Goal: Task Accomplishment & Management: Manage account settings

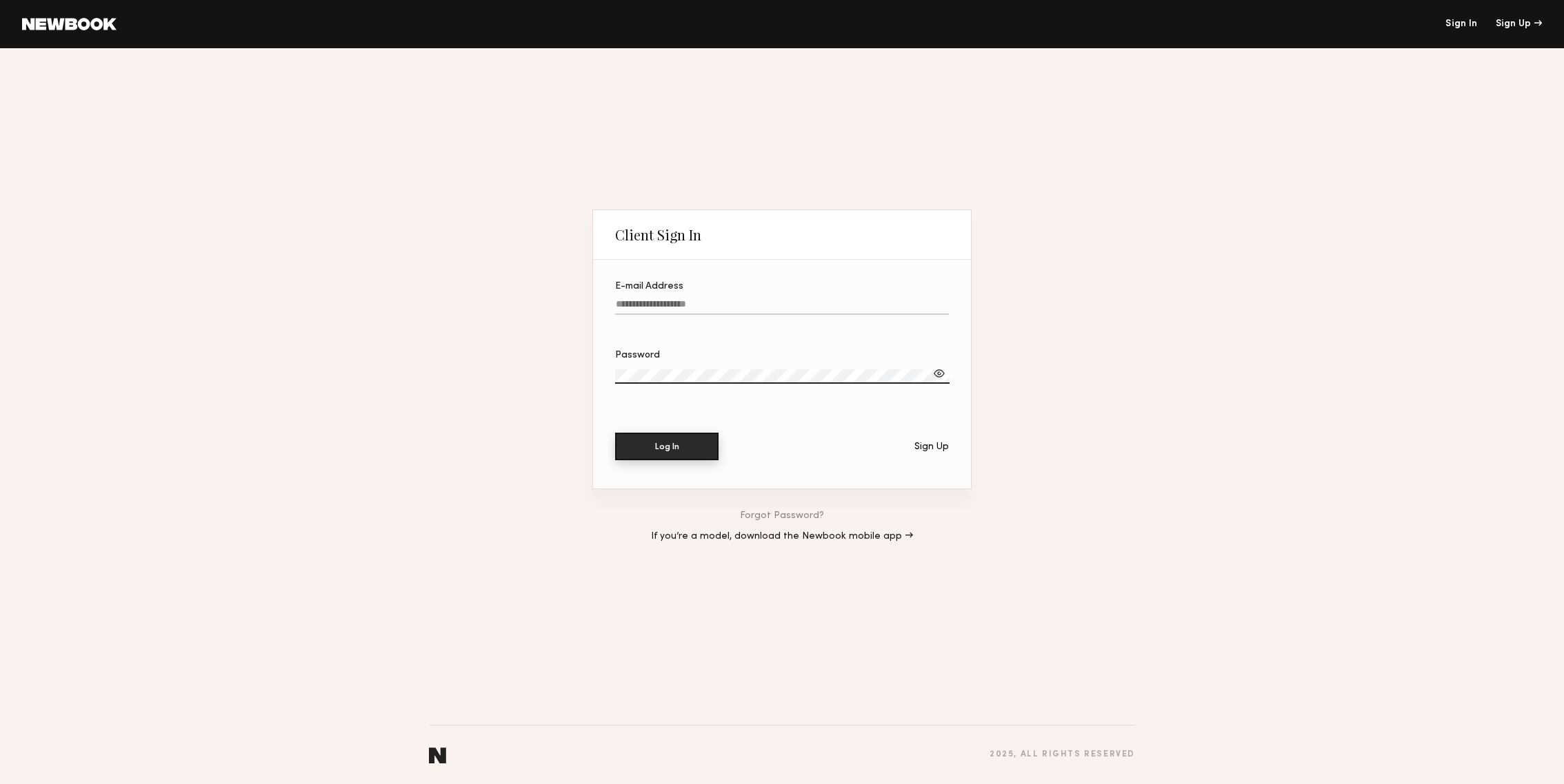
type input "**********"
click at [683, 453] on button "Log In" at bounding box center [667, 446] width 103 height 28
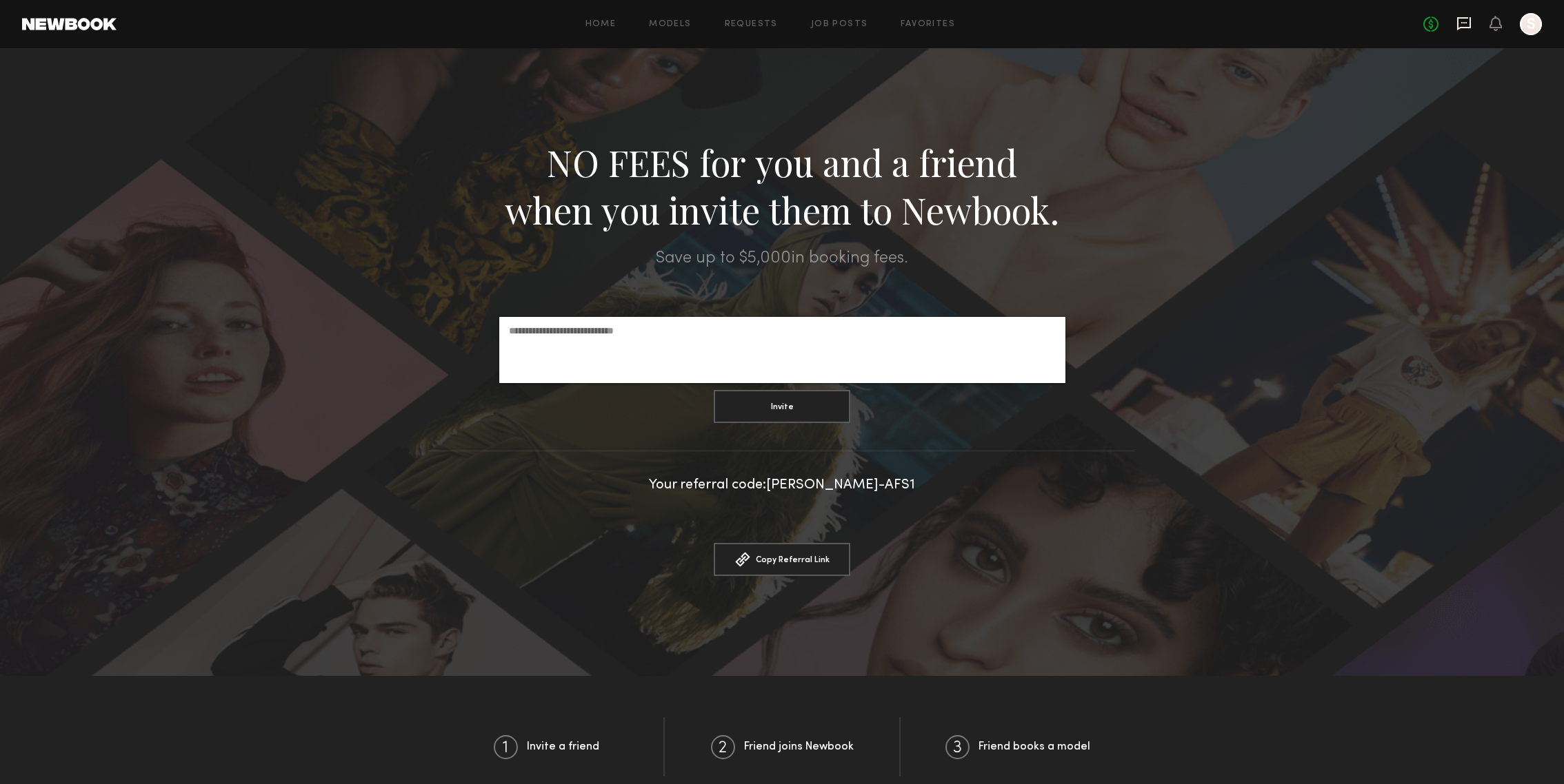
click at [1465, 23] on icon at bounding box center [1464, 22] width 6 height 1
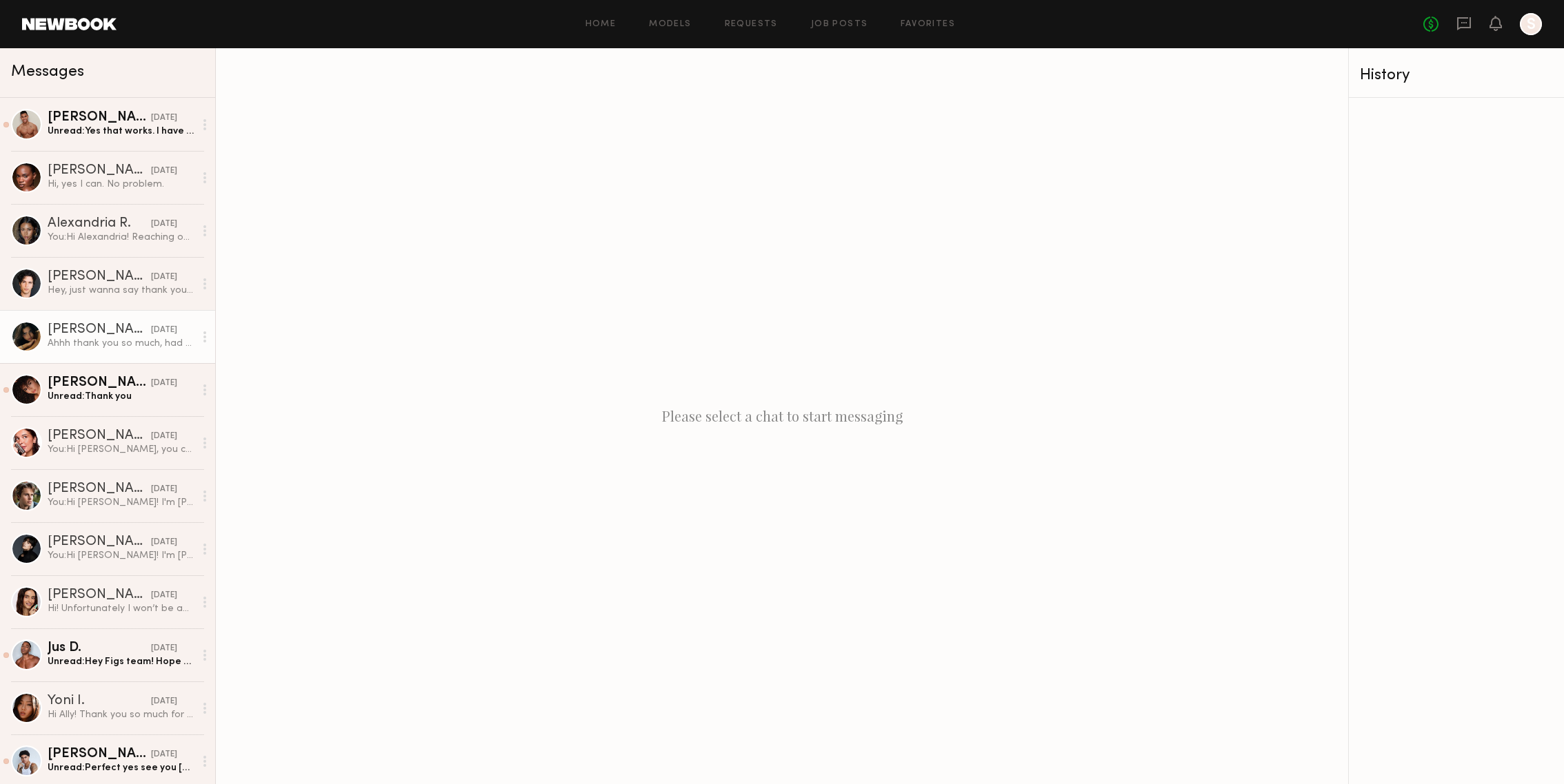
click at [100, 337] on div "Ahhh thank you so much, had tons of fun!! :))" at bounding box center [121, 343] width 147 height 13
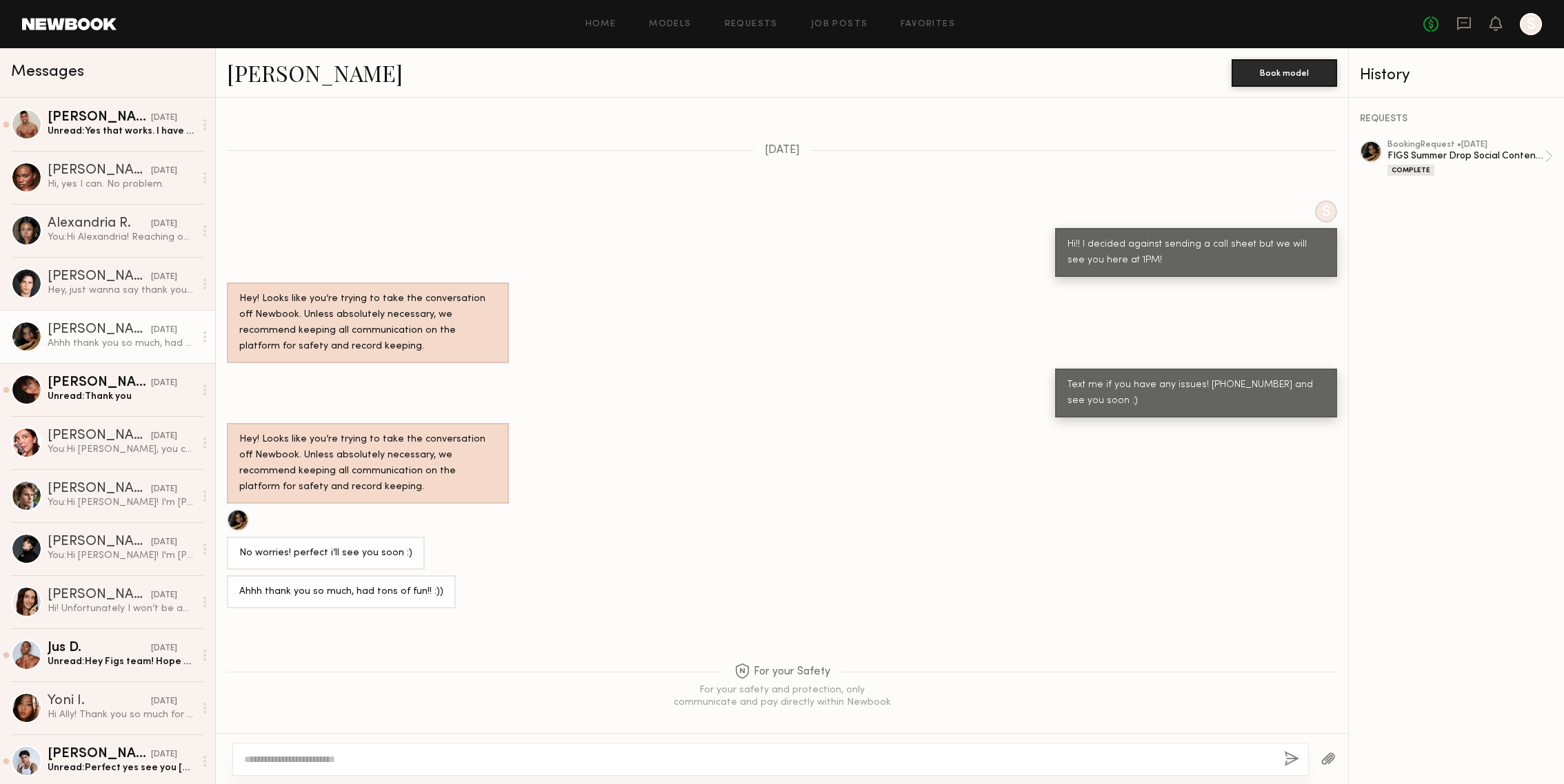
scroll to position [739, 0]
click at [1443, 21] on div "No fees up to $5,000 S" at bounding box center [1482, 24] width 118 height 22
click at [1424, 148] on div "booking Request • 07/10/2025" at bounding box center [1466, 144] width 157 height 9
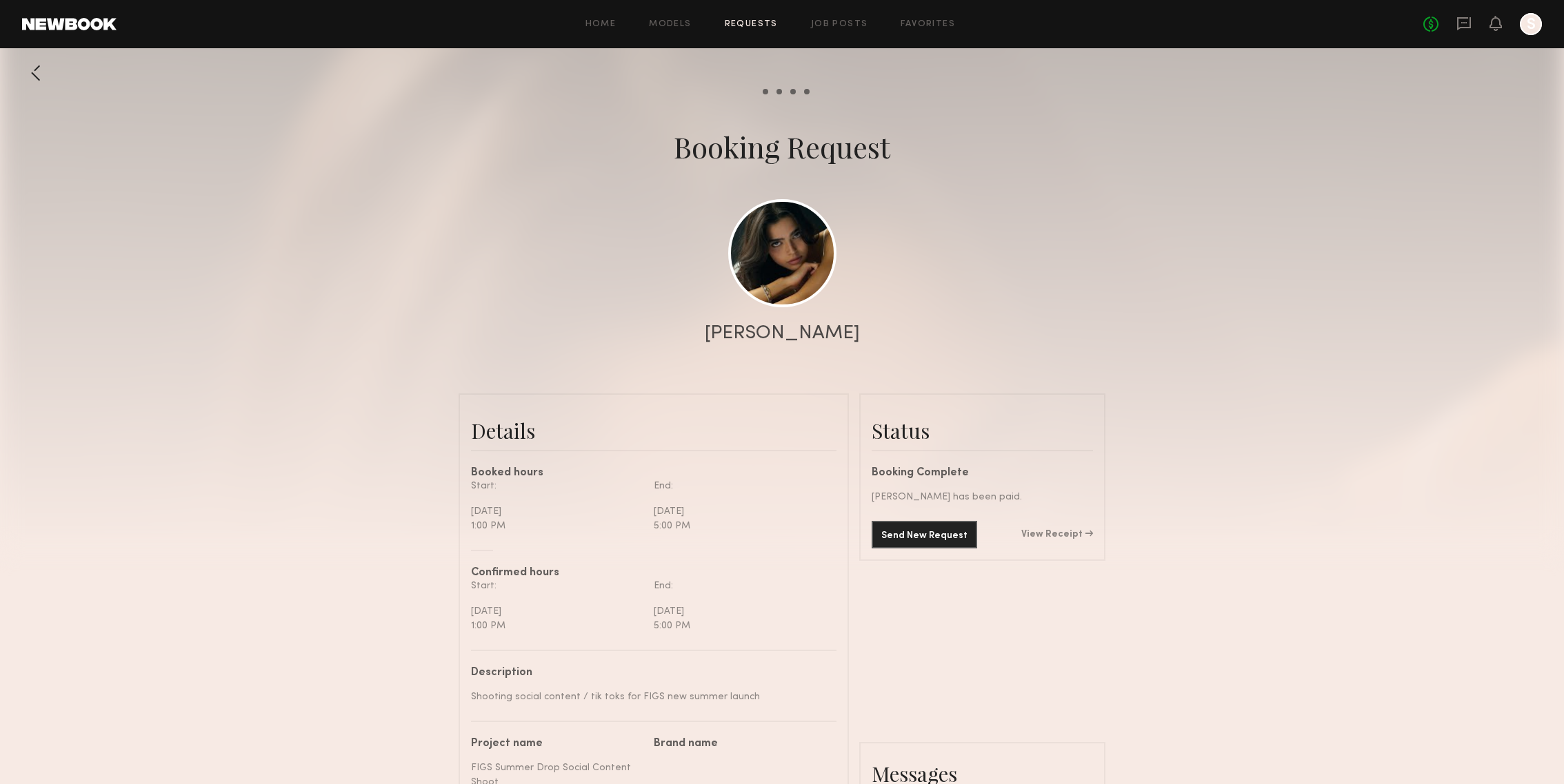
scroll to position [1071, 0]
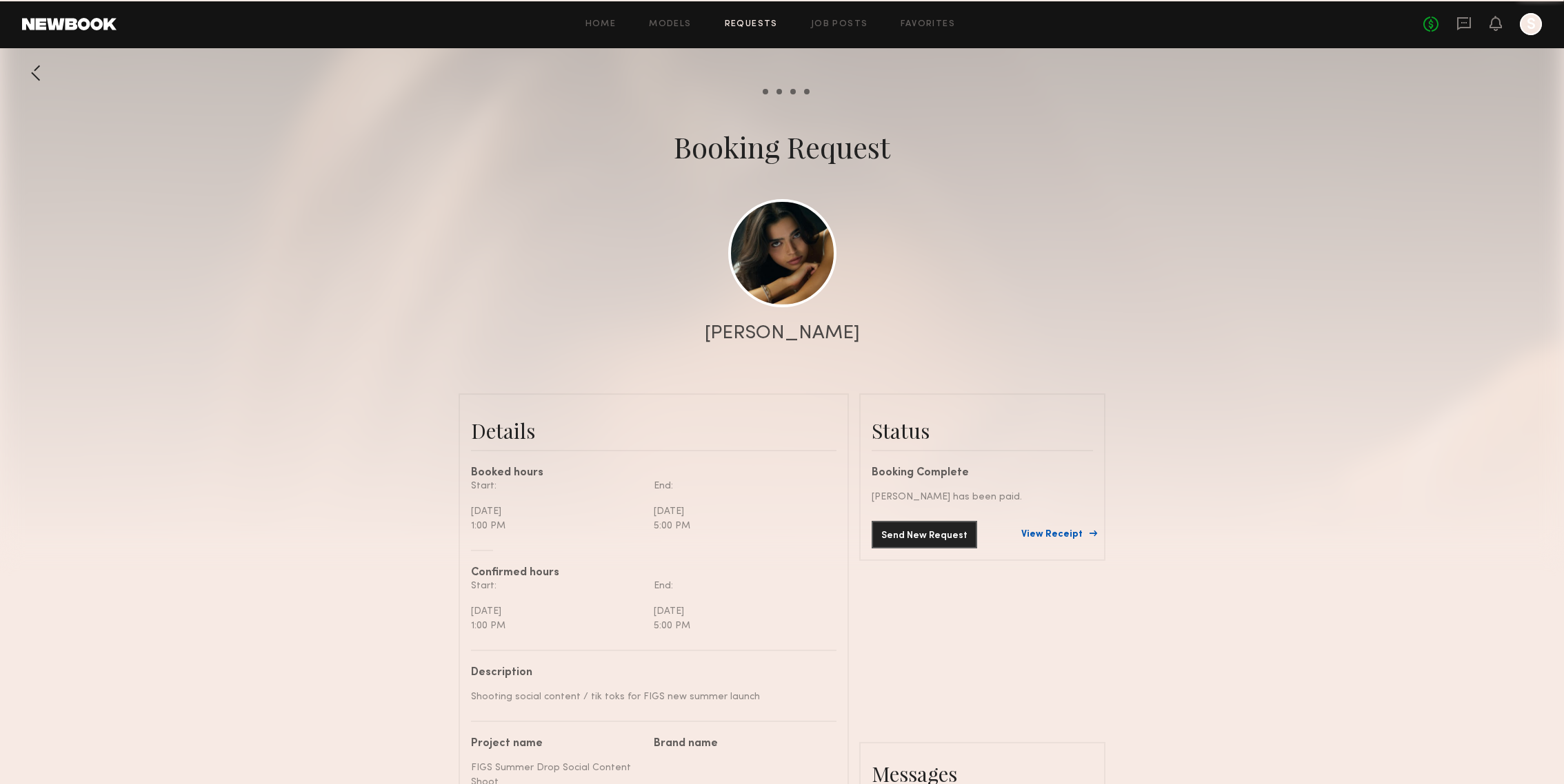
click at [1061, 535] on link "View Receipt" at bounding box center [1056, 535] width 72 height 10
